Goal: Transaction & Acquisition: Obtain resource

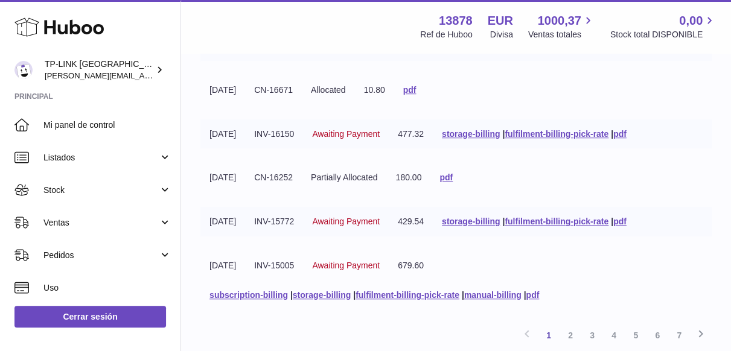
scroll to position [461, 0]
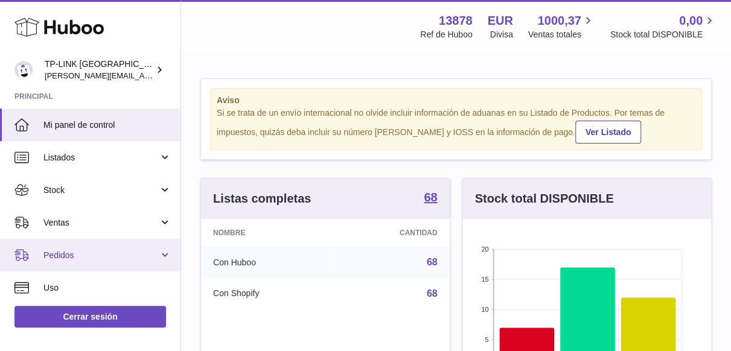
scroll to position [164, 0]
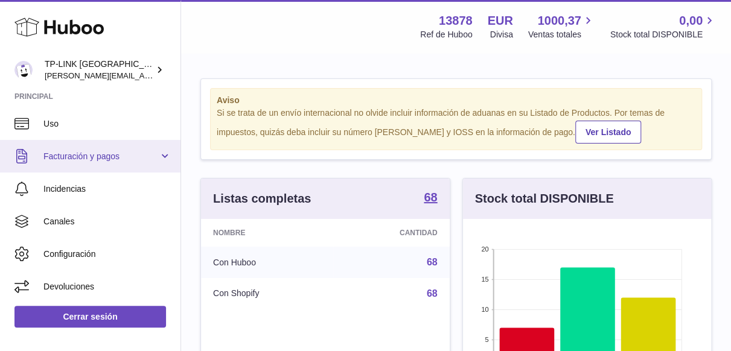
drag, startPoint x: 161, startPoint y: 159, endPoint x: 149, endPoint y: 168, distance: 15.1
click at [161, 159] on link "Facturación y pagos" at bounding box center [90, 156] width 181 height 33
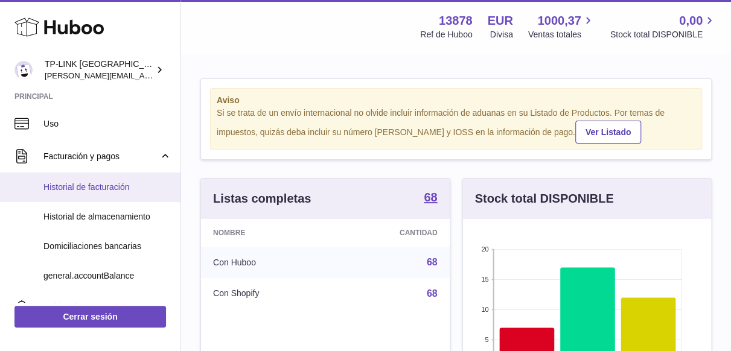
click at [85, 185] on span "Historial de facturación" at bounding box center [107, 187] width 128 height 11
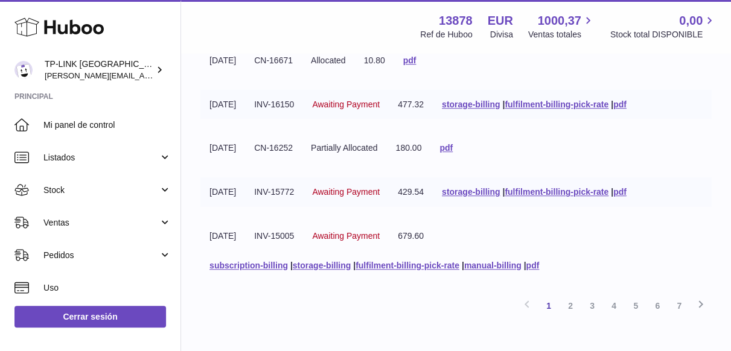
scroll to position [461, 0]
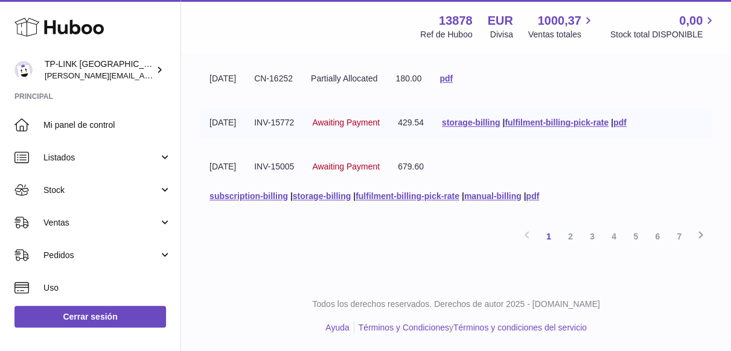
click at [678, 237] on link "7" at bounding box center [679, 237] width 22 height 22
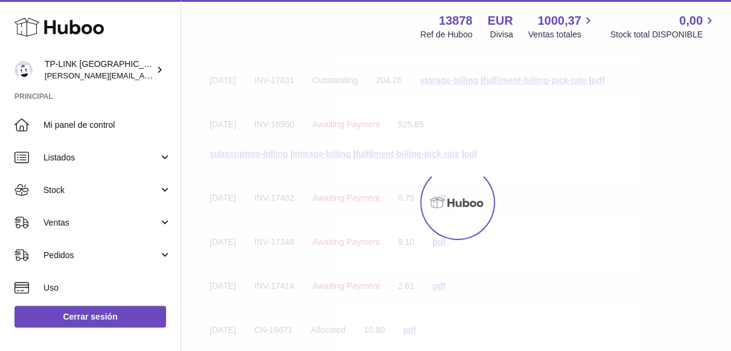
scroll to position [54, 0]
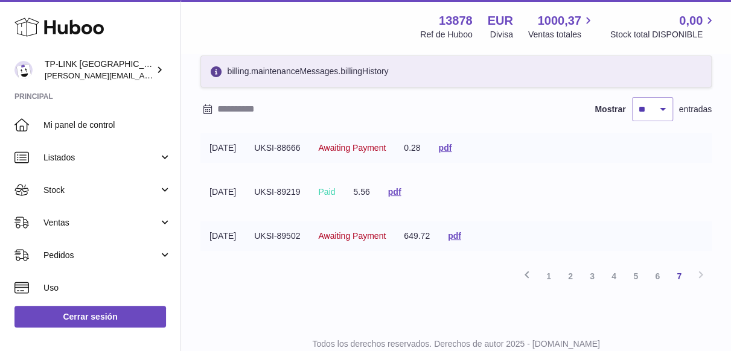
click at [719, 241] on div "Historial de facturación billing.maintenanceMessages.billingHistory Mostrar ** …" at bounding box center [456, 160] width 550 height 321
click at [402, 193] on link "pdf" at bounding box center [394, 192] width 13 height 10
drag, startPoint x: 411, startPoint y: 189, endPoint x: 425, endPoint y: 190, distance: 14.5
click at [402, 189] on link "pdf" at bounding box center [394, 192] width 13 height 10
click at [617, 197] on tr "31-01-2025 UKSI-89219 Paid 5.56 pdf" at bounding box center [455, 193] width 511 height 30
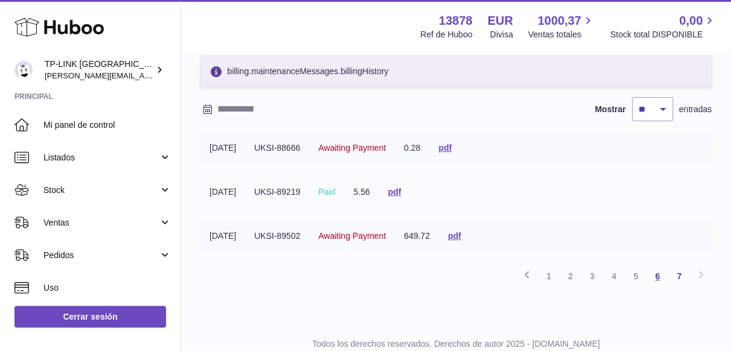
click at [656, 274] on link "6" at bounding box center [658, 277] width 22 height 22
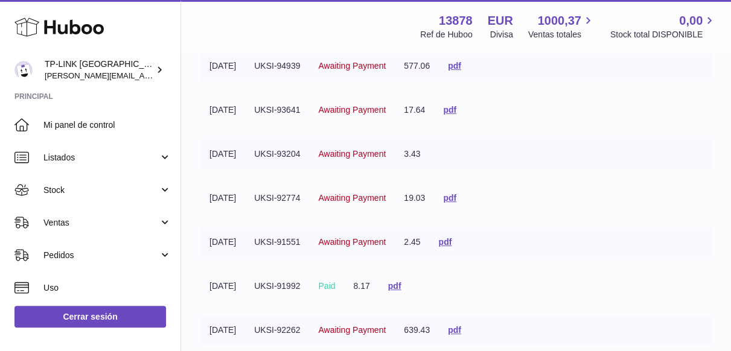
scroll to position [175, 0]
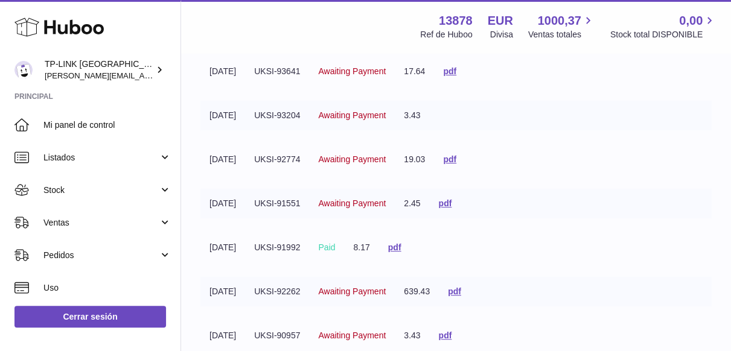
click at [616, 223] on tbody "31-03-2025 UKSI-94939 Awaiting Payment 577.06 pdf 23-03-2025 UKSI-93641 Awaitin…" at bounding box center [455, 233] width 511 height 440
click at [402, 244] on link "pdf" at bounding box center [394, 248] width 13 height 10
click at [635, 181] on tbody "31-03-2025 UKSI-94939 Awaiting Payment 577.06 pdf 23-03-2025 UKSI-93641 Awaitin…" at bounding box center [455, 233] width 511 height 440
click at [472, 115] on tr "16-03-2025 UKSI-93204 Awaiting Payment 3.43" at bounding box center [455, 116] width 511 height 30
drag, startPoint x: 617, startPoint y: 174, endPoint x: 604, endPoint y: 185, distance: 17.2
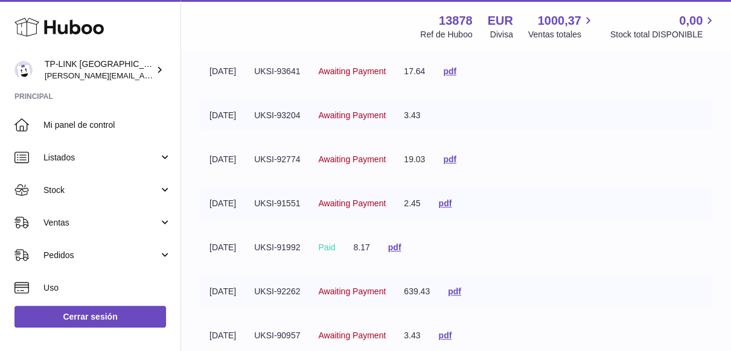
click at [617, 174] on tbody "31-03-2025 UKSI-94939 Awaiting Payment 577.06 pdf 23-03-2025 UKSI-93641 Awaitin…" at bounding box center [455, 233] width 511 height 440
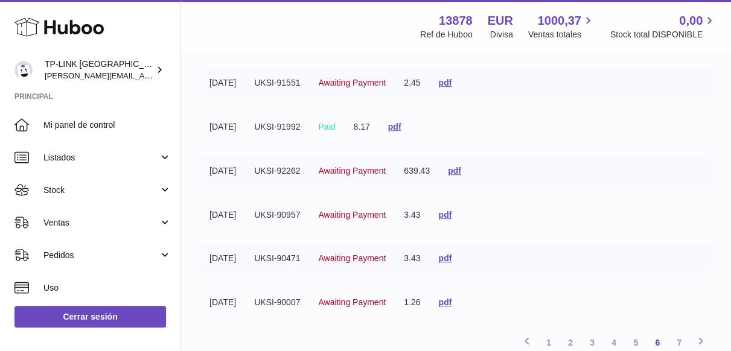
scroll to position [402, 0]
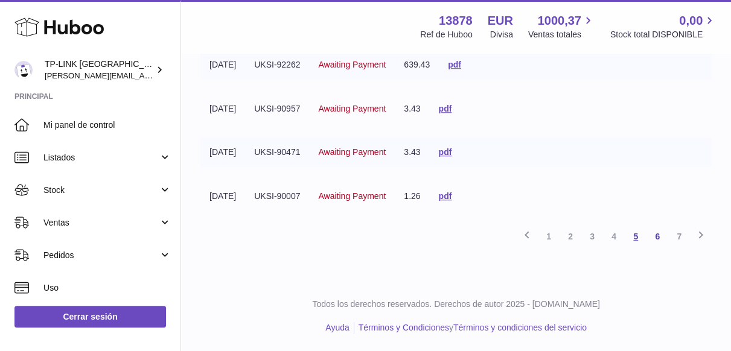
click at [638, 234] on link "5" at bounding box center [636, 237] width 22 height 22
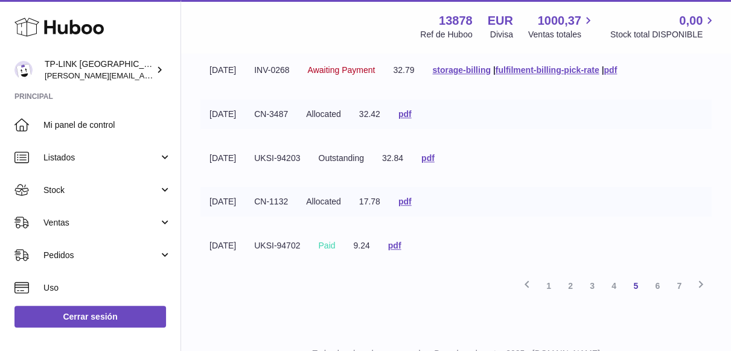
scroll to position [432, 0]
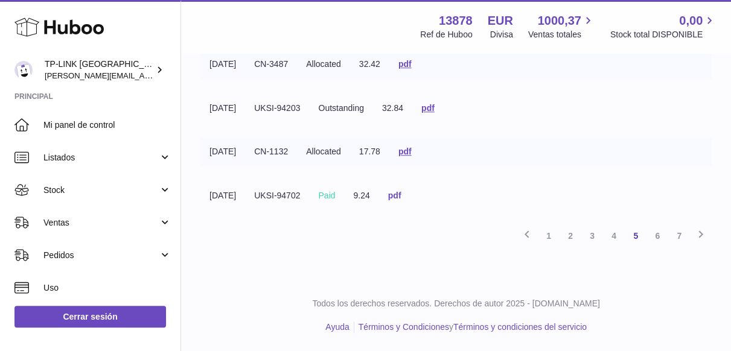
click at [402, 196] on link "pdf" at bounding box center [394, 196] width 13 height 10
click at [652, 158] on tr "31-03-2025 CN-1132 Allocated 17.78 pdf" at bounding box center [455, 152] width 511 height 30
click at [617, 234] on link "4" at bounding box center [614, 236] width 22 height 22
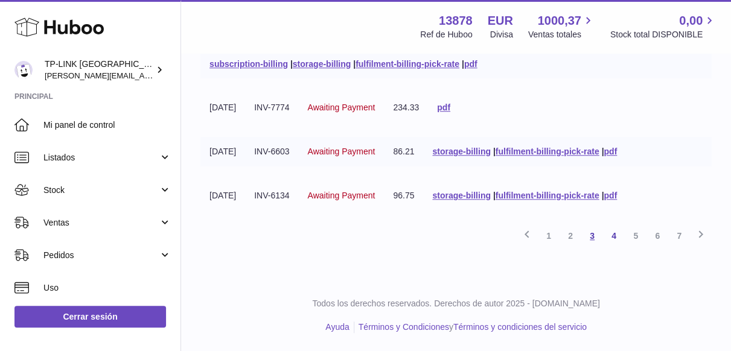
click at [594, 232] on link "3" at bounding box center [593, 236] width 22 height 22
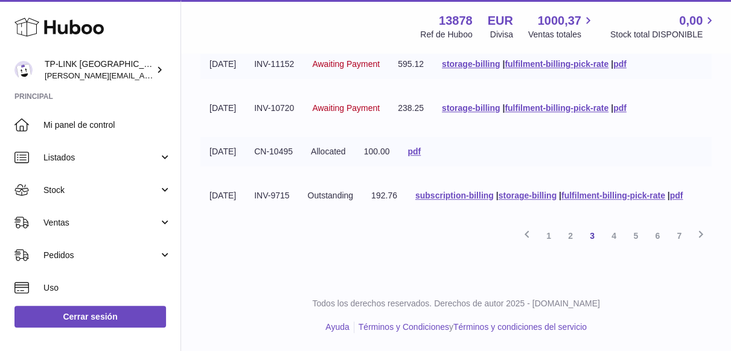
scroll to position [491, 0]
click at [571, 234] on link "2" at bounding box center [571, 236] width 22 height 22
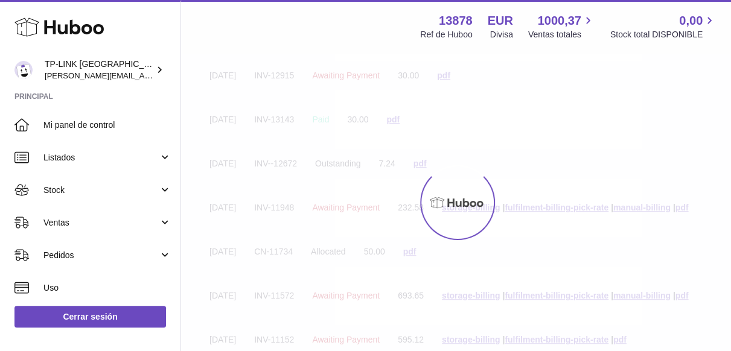
scroll to position [54, 0]
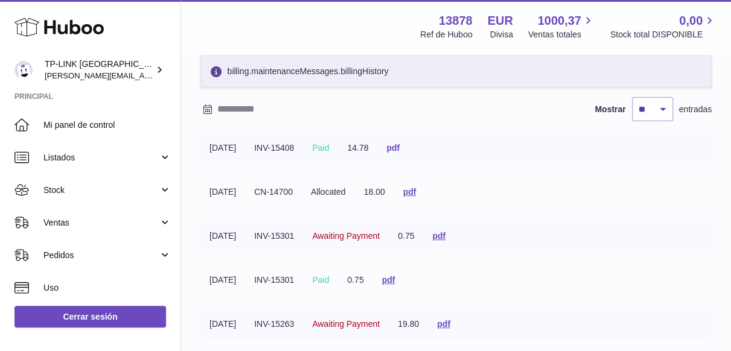
click at [400, 145] on link "pdf" at bounding box center [392, 148] width 13 height 10
drag, startPoint x: 672, startPoint y: 240, endPoint x: 656, endPoint y: 245, distance: 16.8
click at [672, 240] on tr "31-08-2025 INV-15301 Awaiting Payment 0.75 pdf" at bounding box center [455, 237] width 511 height 30
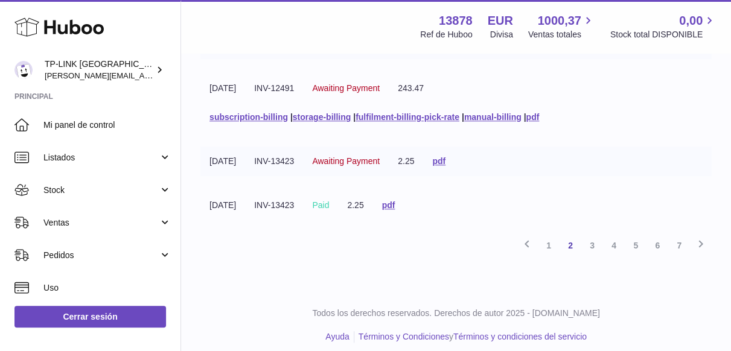
scroll to position [432, 0]
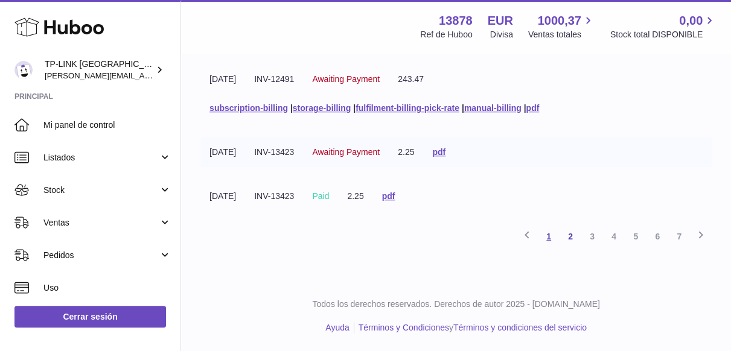
click at [551, 235] on link "1" at bounding box center [549, 237] width 22 height 22
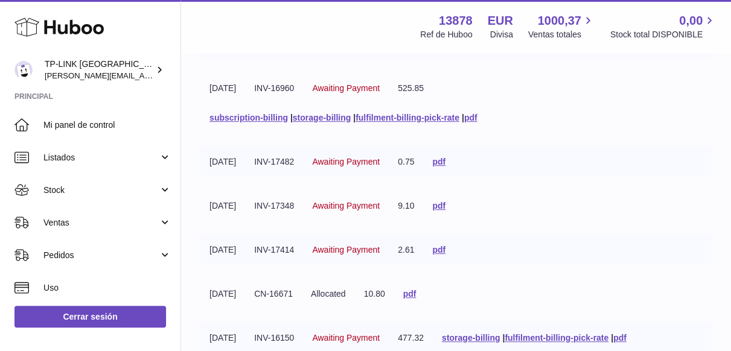
scroll to position [175, 0]
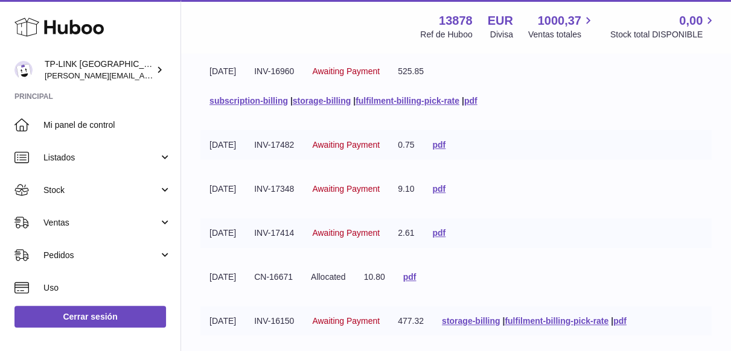
click at [667, 208] on tbody "06-10-2025 INV-17831 Outstanding 204.26 storage-billing | fulfilment-billing-pi…" at bounding box center [455, 262] width 511 height 499
click at [446, 145] on link "pdf" at bounding box center [438, 145] width 13 height 10
click at [446, 188] on link "pdf" at bounding box center [438, 189] width 13 height 10
click at [446, 232] on link "pdf" at bounding box center [438, 233] width 13 height 10
